Goal: Navigation & Orientation: Find specific page/section

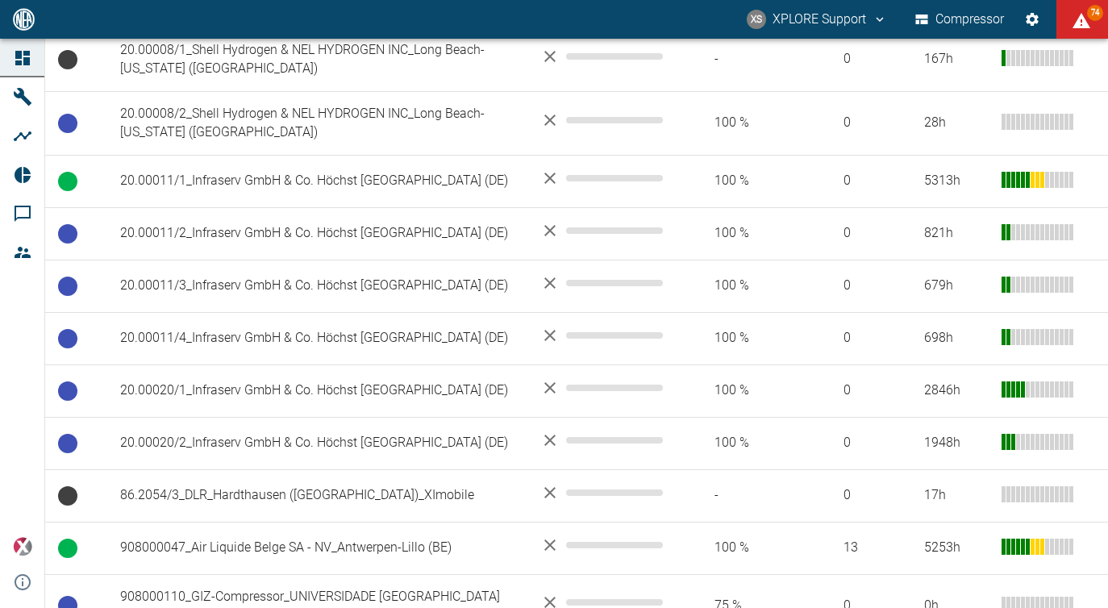
scroll to position [1120, 0]
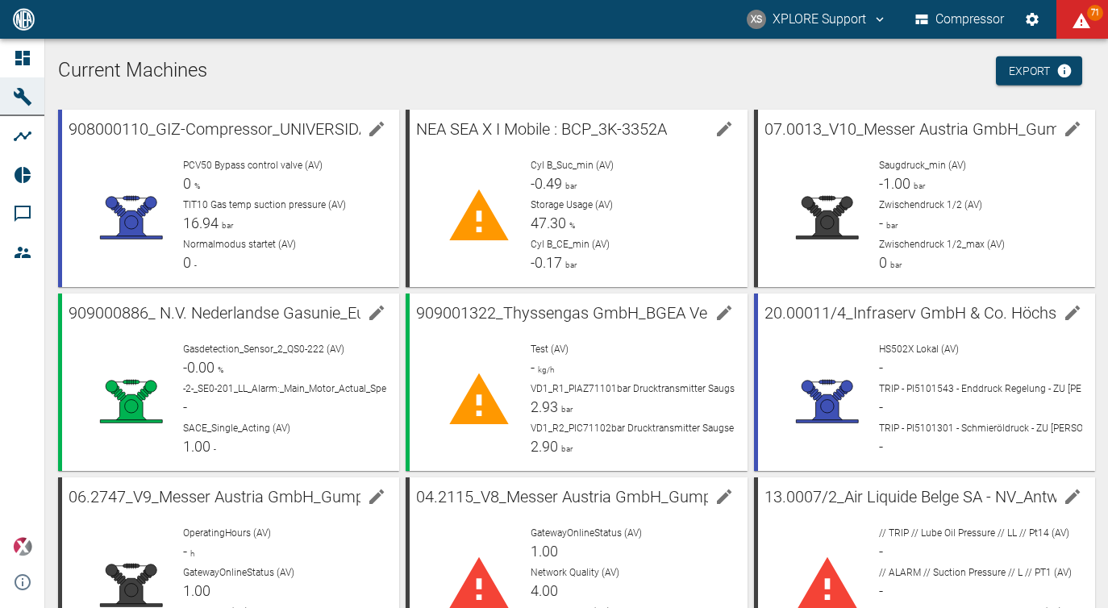
click at [414, 73] on h1 "Current Machines" at bounding box center [576, 71] width 1037 height 26
click at [195, 68] on h1 "Current Machines" at bounding box center [576, 71] width 1037 height 26
click at [89, 62] on h1 "Current Machines" at bounding box center [576, 71] width 1037 height 26
